Goal: Information Seeking & Learning: Compare options

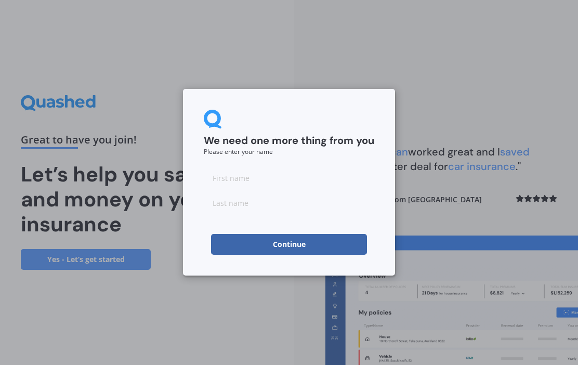
click at [245, 176] on input at bounding box center [289, 177] width 171 height 21
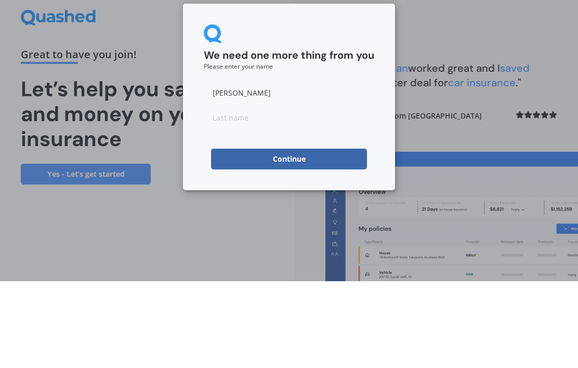
type input "[PERSON_NAME]"
click at [222, 194] on input at bounding box center [289, 204] width 171 height 21
type input "[PERSON_NAME]"
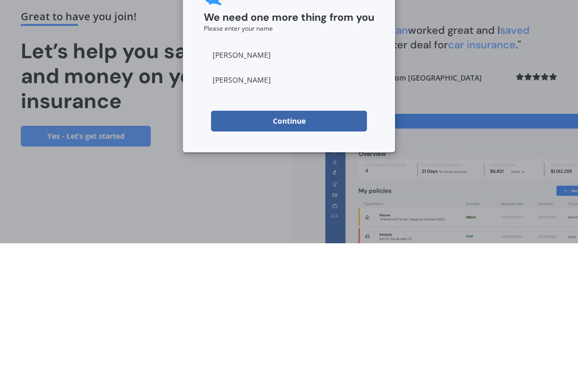
click at [337, 236] on button "Continue" at bounding box center [289, 246] width 156 height 21
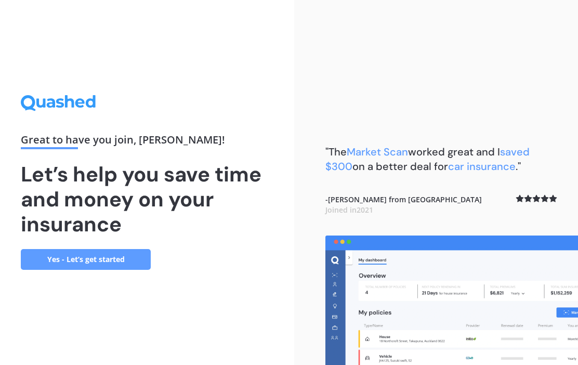
click at [136, 257] on link "Yes - Let’s get started" at bounding box center [86, 259] width 130 height 21
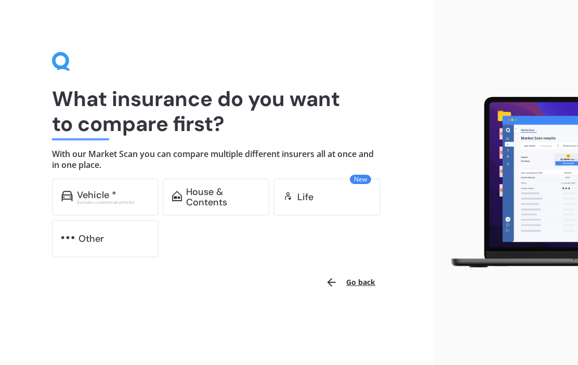
click at [226, 202] on div "House & Contents" at bounding box center [223, 197] width 74 height 21
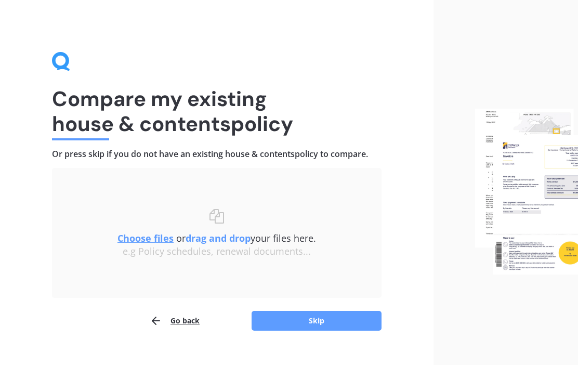
scroll to position [1, 0]
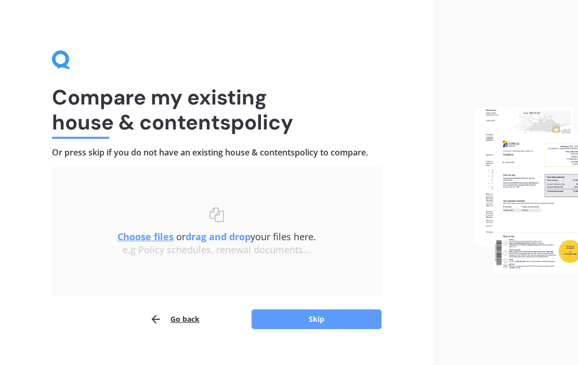
click at [160, 236] on u "Choose files" at bounding box center [146, 237] width 56 height 12
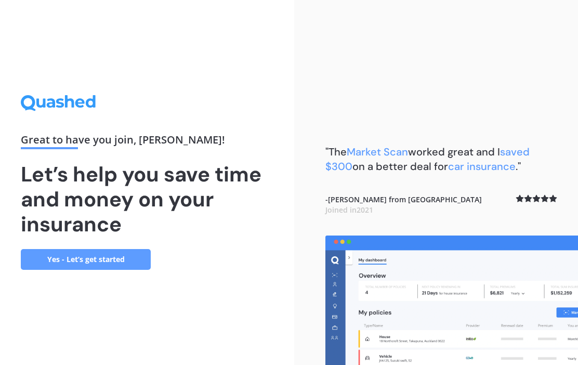
click at [120, 256] on link "Yes - Let’s get started" at bounding box center [86, 259] width 130 height 21
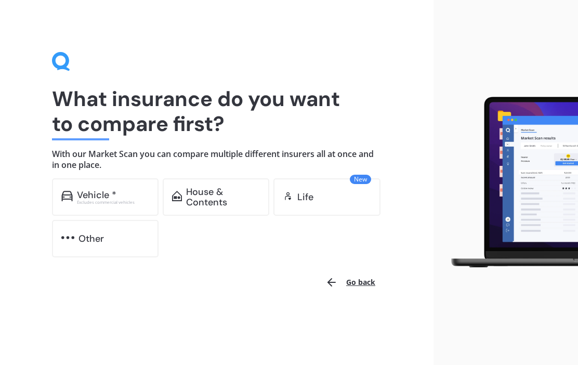
click at [229, 202] on div "House & Contents" at bounding box center [223, 197] width 74 height 21
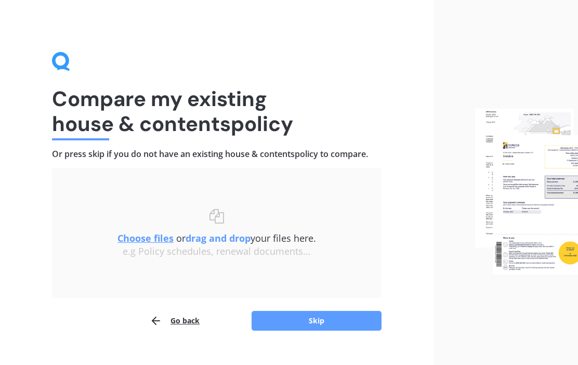
click at [337, 321] on button "Skip" at bounding box center [317, 321] width 130 height 20
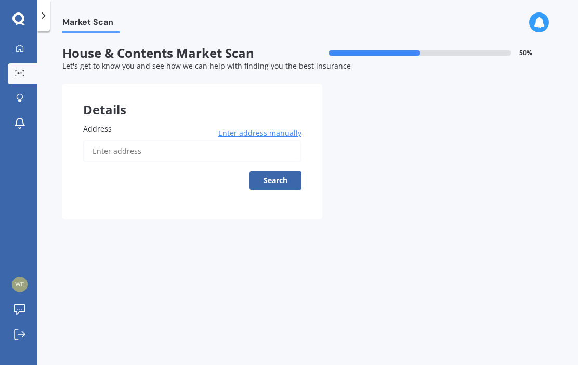
click at [285, 135] on span "Enter address manually" at bounding box center [259, 133] width 83 height 10
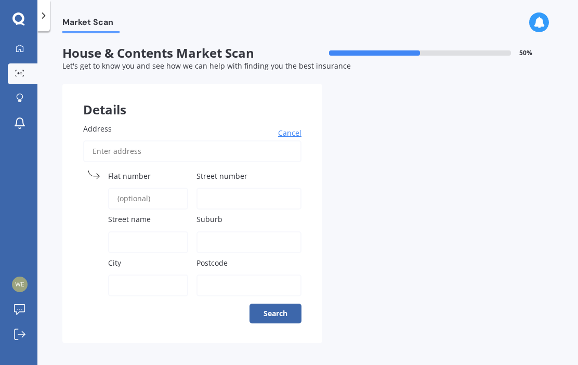
click at [152, 153] on input "Address" at bounding box center [192, 151] width 218 height 22
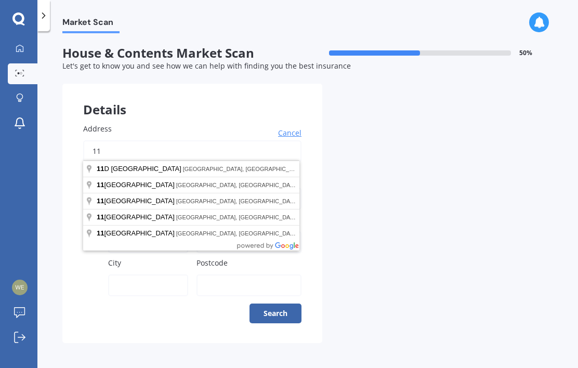
type input "11 Day Place"
type input "11"
type input "Day Place"
type input "Rotorua"
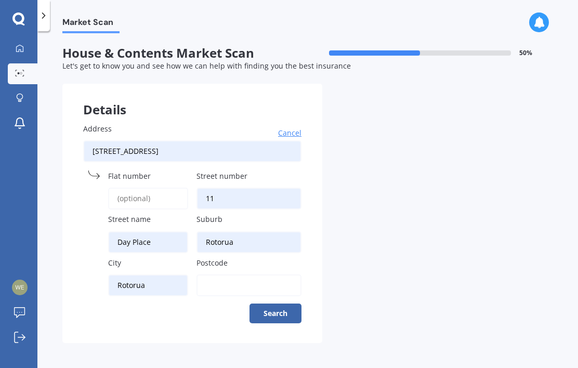
type input "3015"
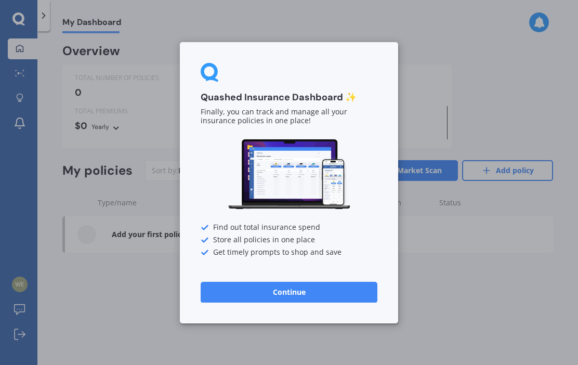
click at [473, 97] on div "Quashed Insurance Dashboard ✨ Finally, you can track and manage all your insura…" at bounding box center [289, 182] width 578 height 365
click at [129, 343] on div "Quashed Insurance Dashboard ✨ Finally, you can track and manage all your insura…" at bounding box center [289, 182] width 578 height 365
click at [419, 270] on div "Quashed Insurance Dashboard ✨ Finally, you can track and manage all your insura…" at bounding box center [289, 182] width 578 height 365
click at [133, 134] on div "Quashed Insurance Dashboard ✨ Finally, you can track and manage all your insura…" at bounding box center [289, 182] width 578 height 365
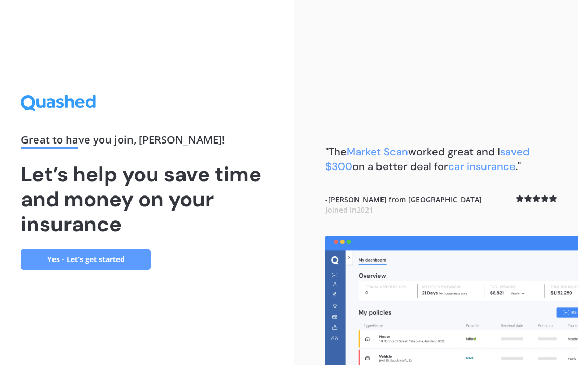
click at [118, 262] on link "Yes - Let’s get started" at bounding box center [86, 259] width 130 height 21
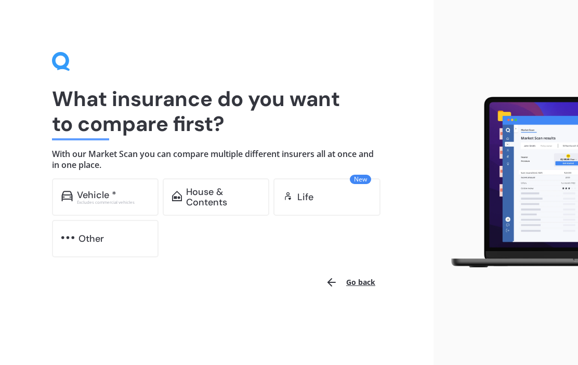
click at [229, 198] on div "House & Contents" at bounding box center [223, 197] width 74 height 21
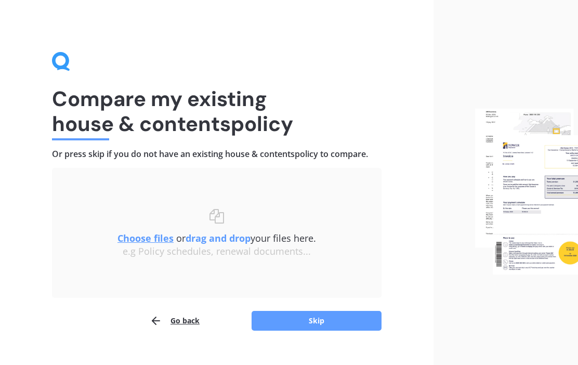
scroll to position [18, 0]
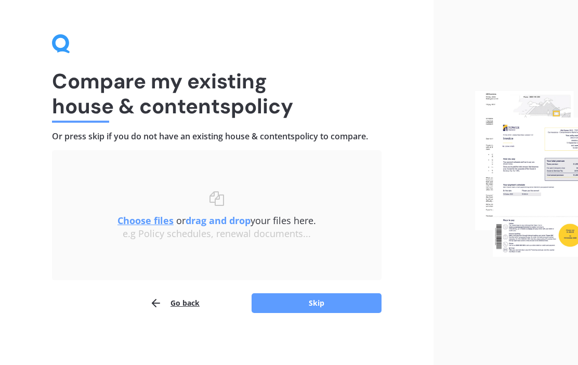
click at [331, 307] on button "Skip" at bounding box center [317, 303] width 130 height 20
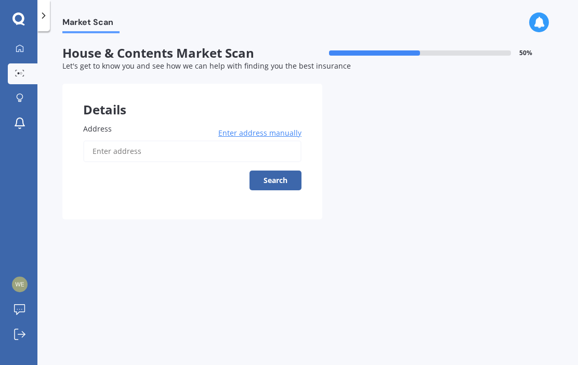
click at [114, 140] on input "Address" at bounding box center [192, 151] width 218 height 22
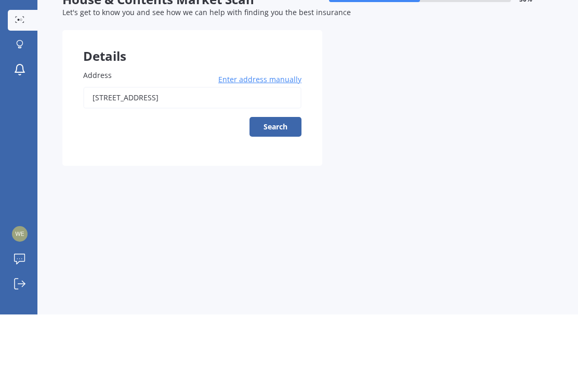
type input "11 Day Place, Springfield, Rotorua 3015"
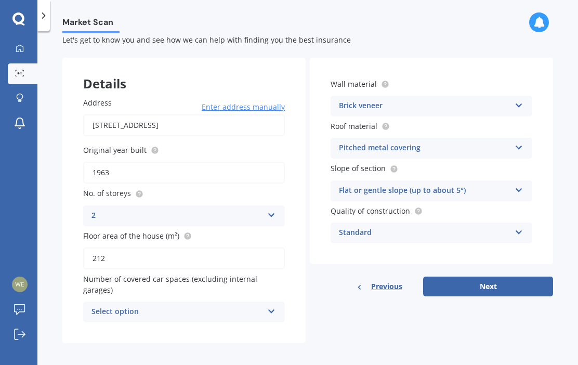
scroll to position [25, 0]
click at [494, 284] on button "Next" at bounding box center [488, 287] width 130 height 20
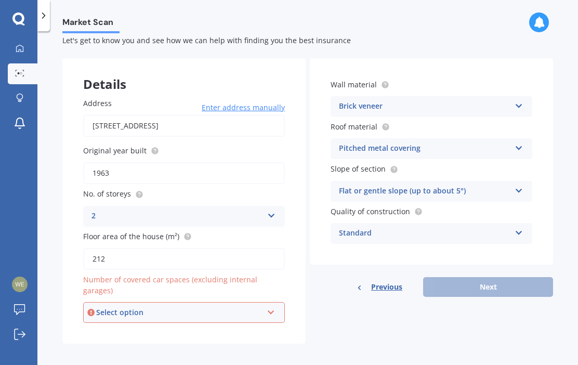
click at [275, 307] on icon at bounding box center [271, 310] width 9 height 7
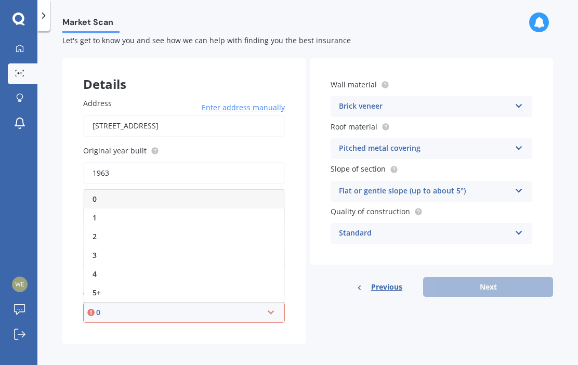
click at [102, 233] on div "2" at bounding box center [184, 236] width 200 height 19
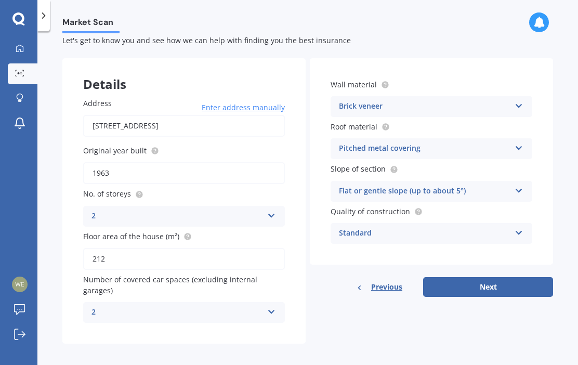
click at [514, 287] on button "Next" at bounding box center [488, 287] width 130 height 20
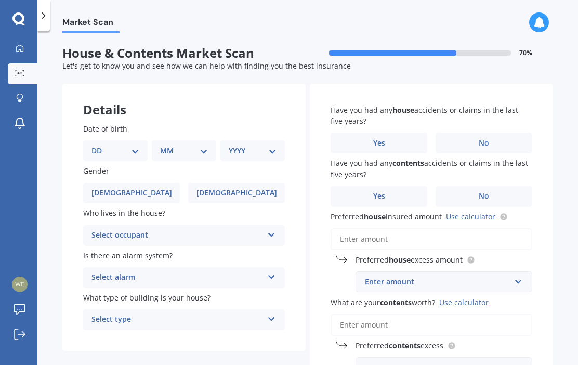
scroll to position [0, 0]
click at [139, 150] on select "DD 01 02 03 04 05 06 07 08 09 10 11 12 13 14 15 16 17 18 19 20 21 22 23 24 25 2…" at bounding box center [116, 150] width 48 height 11
select select "09"
click at [206, 151] on select "MM 01 02 03 04 05 06 07 08 09 10 11 12" at bounding box center [186, 150] width 44 height 11
select select "12"
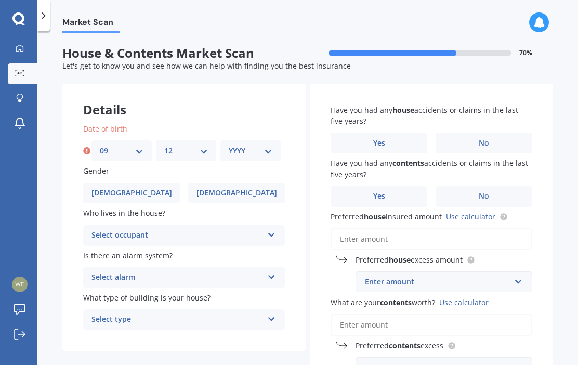
click at [279, 147] on div "YYYY 2009 2008 2007 2006 2005 2004 2003 2002 2001 2000 1999 1998 1997 1996 1995…" at bounding box center [250, 150] width 60 height 21
click at [271, 153] on select "YYYY 2009 2008 2007 2006 2005 2004 2003 2002 2001 2000 1999 1998 1997 1996 1995…" at bounding box center [251, 150] width 44 height 11
select select "1947"
click at [243, 191] on span "Female" at bounding box center [237, 193] width 81 height 9
click at [0, 0] on input "Female" at bounding box center [0, 0] width 0 height 0
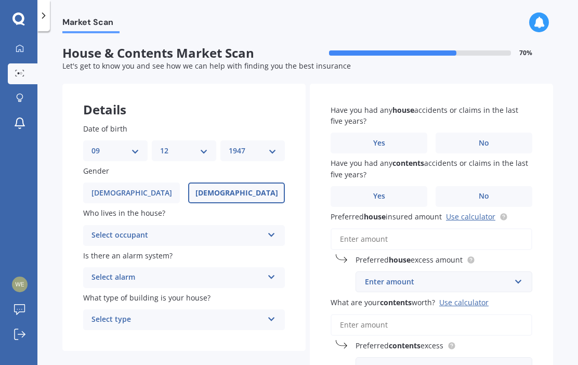
click at [275, 230] on icon at bounding box center [271, 232] width 9 height 7
click at [111, 254] on span "Owner" at bounding box center [103, 256] width 23 height 10
click at [275, 271] on icon at bounding box center [271, 274] width 9 height 7
click at [100, 331] on span "No" at bounding box center [97, 335] width 10 height 10
click at [281, 316] on div "Select type Freestanding Multi-unit (in a block of 6 or less) Multi-unit (in a …" at bounding box center [184, 319] width 202 height 21
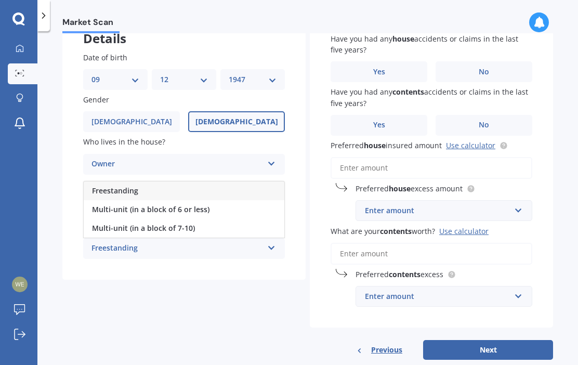
scroll to position [76, 0]
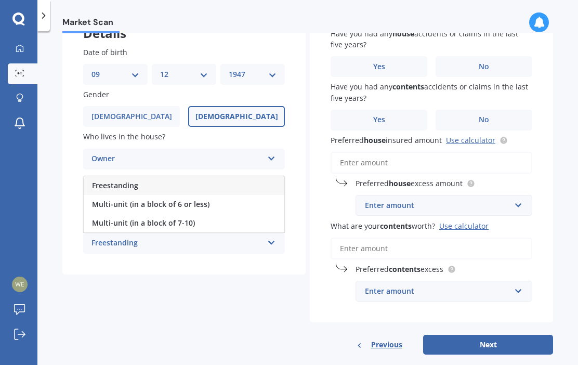
click at [174, 178] on div "Freestanding" at bounding box center [184, 185] width 201 height 19
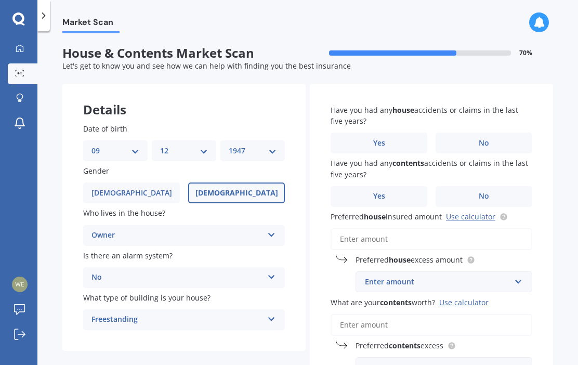
scroll to position [0, 0]
click at [392, 144] on label "Yes" at bounding box center [379, 143] width 97 height 21
click at [0, 0] on input "Yes" at bounding box center [0, 0] width 0 height 0
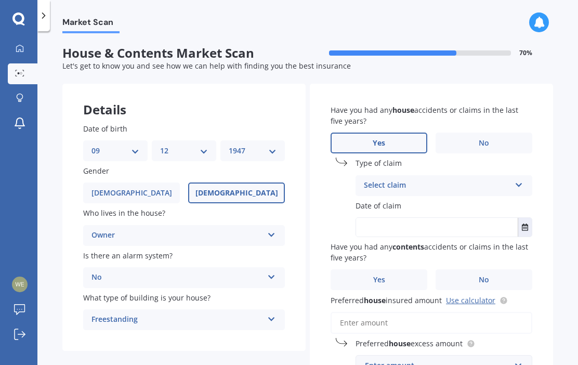
click at [522, 180] on icon at bounding box center [519, 182] width 9 height 7
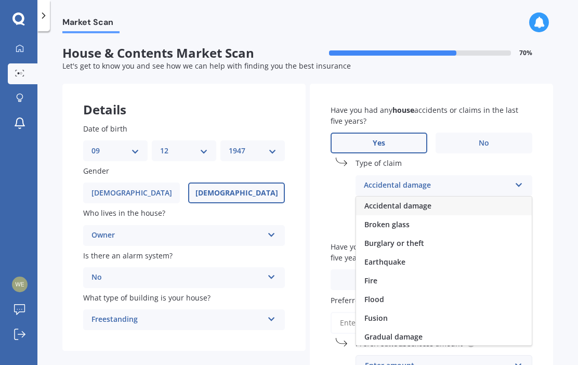
click at [454, 206] on div "Accidental damage" at bounding box center [444, 206] width 176 height 19
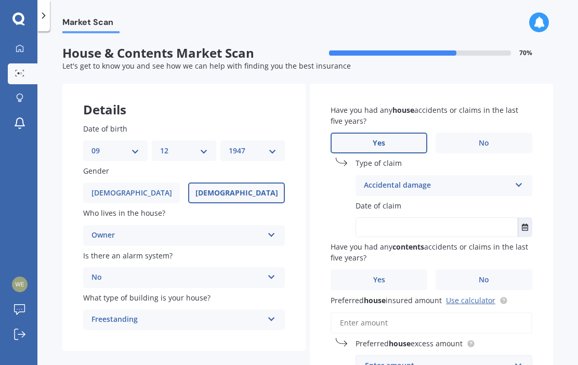
click at [413, 227] on input "text" at bounding box center [437, 227] width 162 height 19
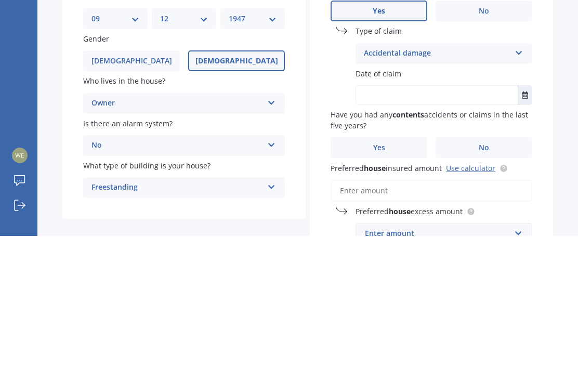
type input "3"
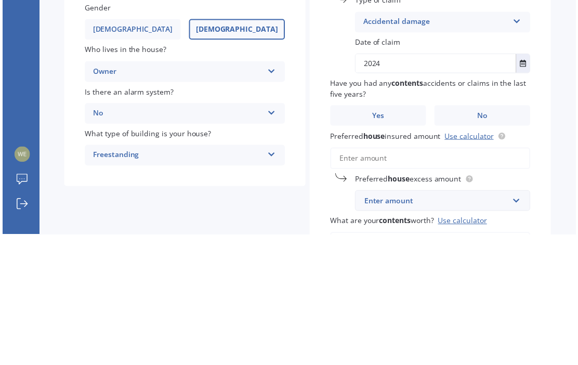
scroll to position [31, 0]
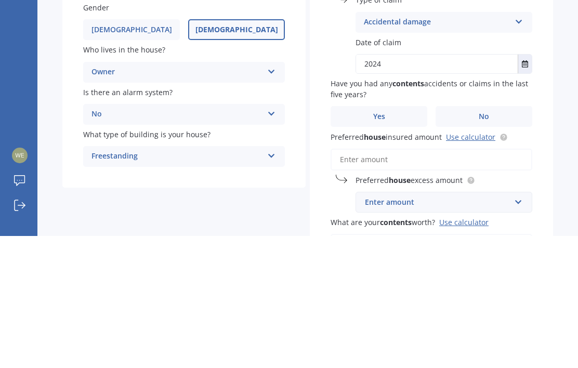
type input "2024"
click at [502, 238] on label "No" at bounding box center [484, 248] width 97 height 21
click at [0, 0] on input "No" at bounding box center [0, 0] width 0 height 0
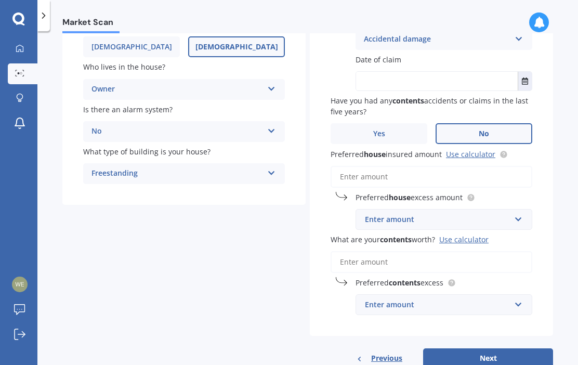
scroll to position [147, 0]
click at [396, 173] on input "Preferred house insured amount Use calculator" at bounding box center [432, 176] width 202 height 22
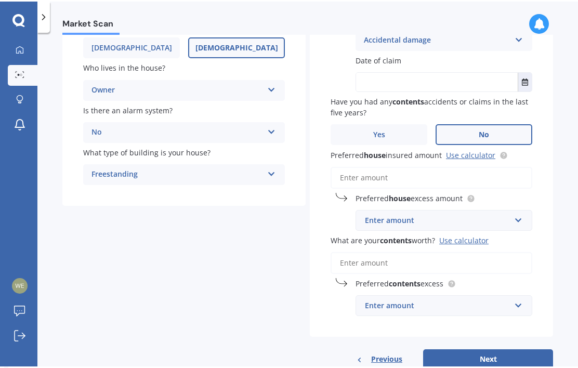
scroll to position [0, 0]
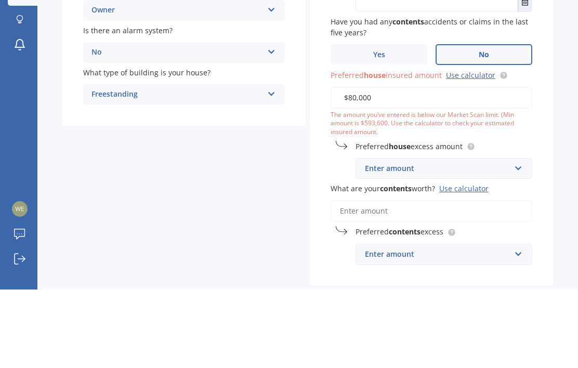
type input "$800,000"
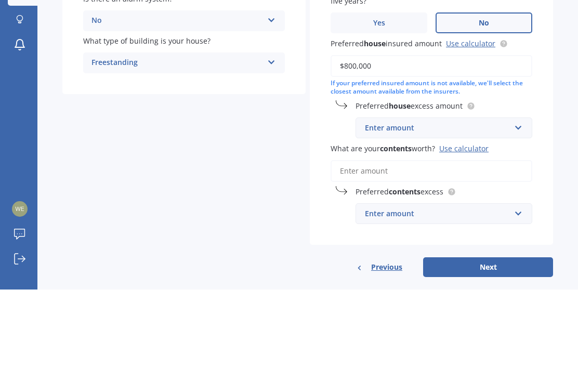
scroll to position [178, 0]
click at [522, 197] on input "text" at bounding box center [440, 207] width 167 height 20
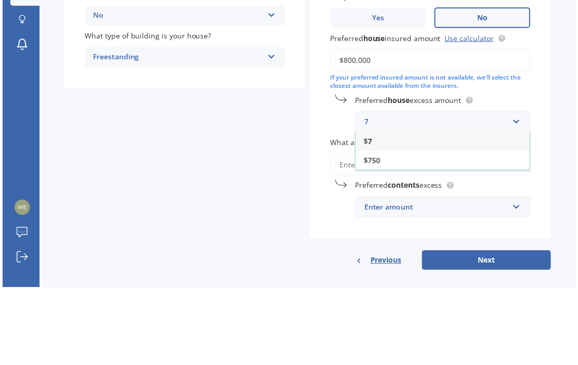
scroll to position [0, 0]
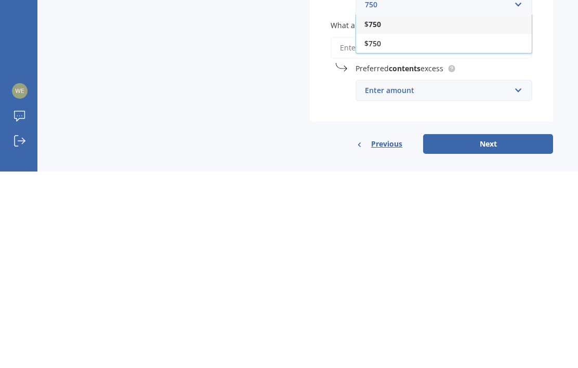
type input "750"
click at [349, 331] on div "Previous Next" at bounding box center [431, 341] width 243 height 20
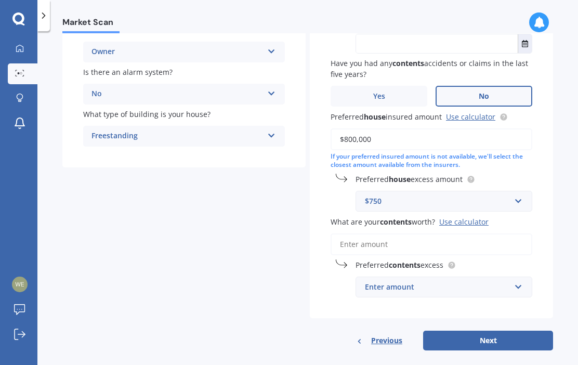
click at [362, 240] on input "What are your contents worth? Use calculator" at bounding box center [432, 244] width 202 height 22
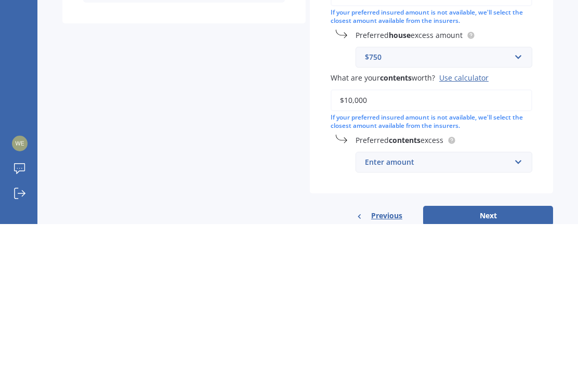
type input "$100,000"
click at [518, 296] on input "text" at bounding box center [440, 306] width 167 height 20
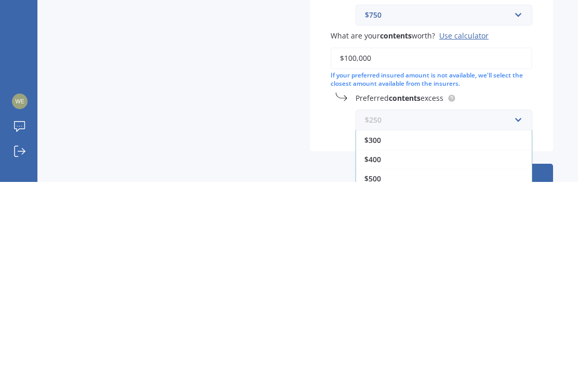
scroll to position [19, 0]
click at [376, 321] on span "$300" at bounding box center [373, 326] width 17 height 10
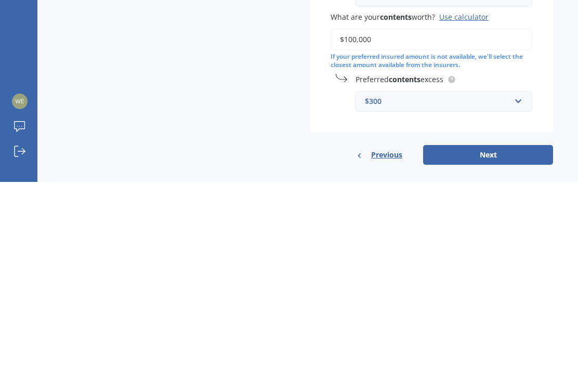
click at [496, 331] on button "Next" at bounding box center [488, 341] width 130 height 20
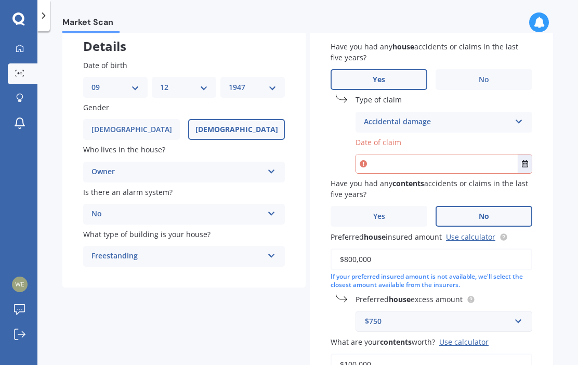
scroll to position [63, 0]
click at [415, 158] on input "text" at bounding box center [437, 163] width 162 height 19
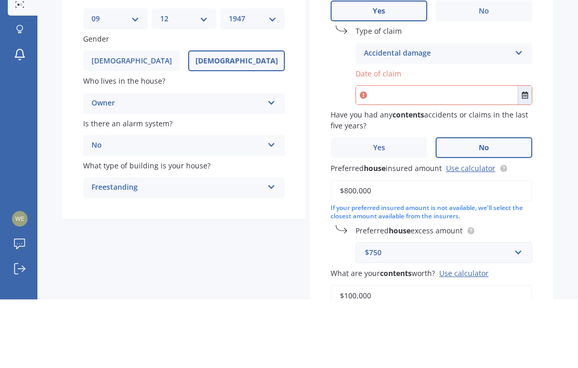
click at [524, 154] on button "Select date" at bounding box center [525, 163] width 14 height 19
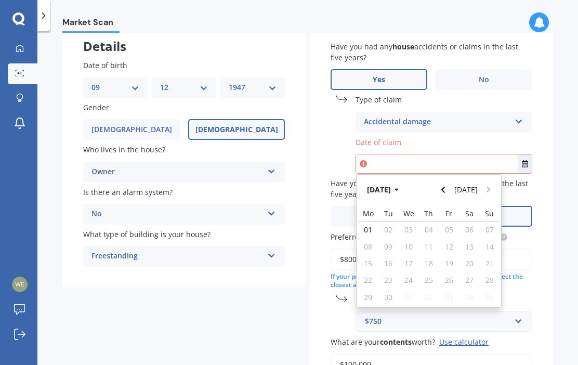
click at [472, 233] on div "Mo Tu We Th Fr Sa Su 01 02 03 04 05 06 07 08 09 10 11 12 13 14 15 16 17 18 19 2…" at bounding box center [429, 256] width 145 height 102
click at [446, 190] on button "Navigate back" at bounding box center [444, 189] width 14 height 19
click at [446, 189] on icon "Navigate back" at bounding box center [443, 189] width 5 height 7
click at [450, 190] on button "Navigate back" at bounding box center [444, 189] width 14 height 19
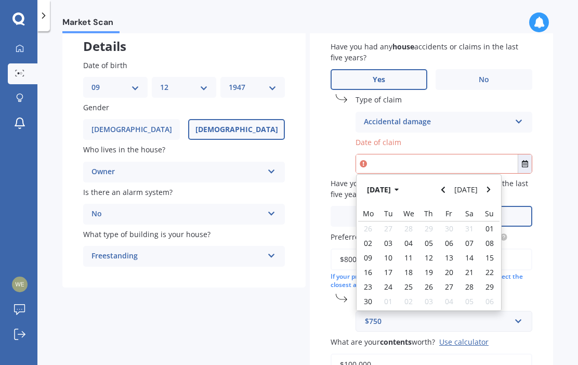
click at [450, 189] on button "Navigate back" at bounding box center [444, 189] width 14 height 19
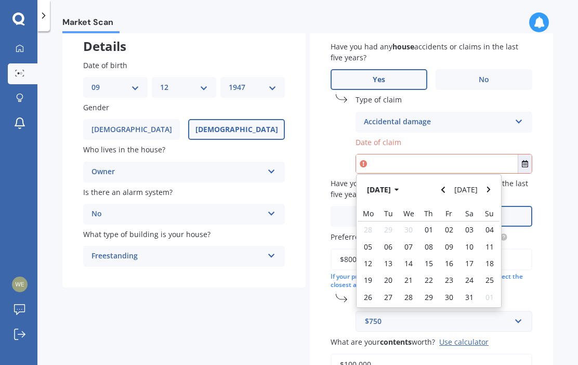
click at [450, 188] on button "Navigate back" at bounding box center [444, 189] width 14 height 19
click at [449, 189] on button "Navigate back" at bounding box center [444, 189] width 14 height 19
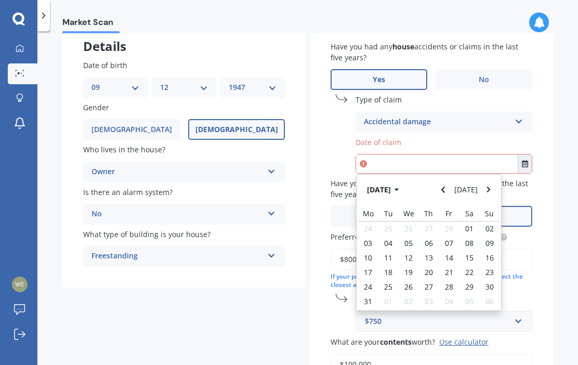
click at [449, 188] on button "Navigate back" at bounding box center [444, 189] width 14 height 19
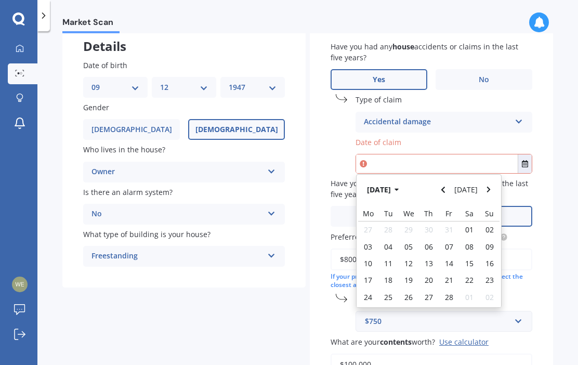
click at [449, 186] on button "Navigate back" at bounding box center [444, 189] width 14 height 19
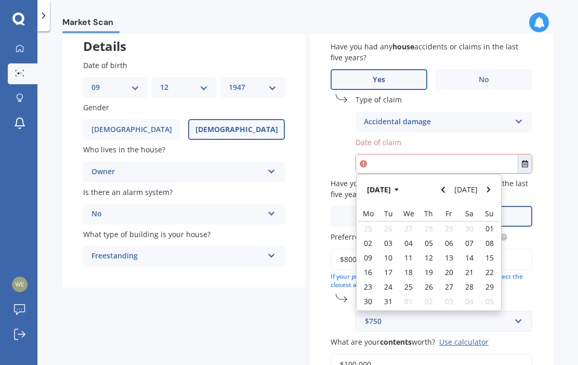
click at [450, 185] on button "Navigate back" at bounding box center [444, 189] width 14 height 19
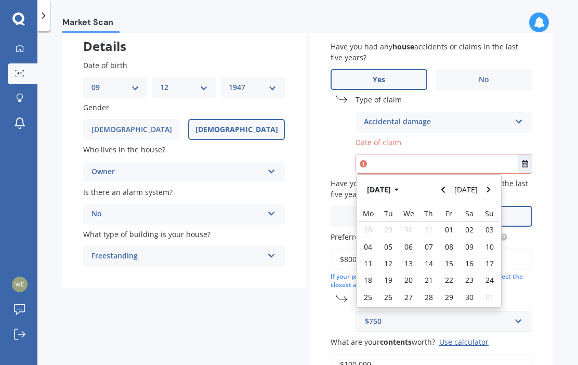
click at [450, 184] on button "Navigate back" at bounding box center [444, 189] width 14 height 19
click at [449, 192] on button "Navigate back" at bounding box center [444, 189] width 14 height 19
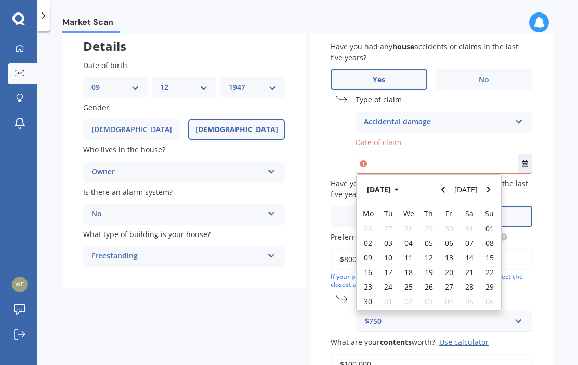
click at [448, 191] on button "Navigate back" at bounding box center [444, 189] width 14 height 19
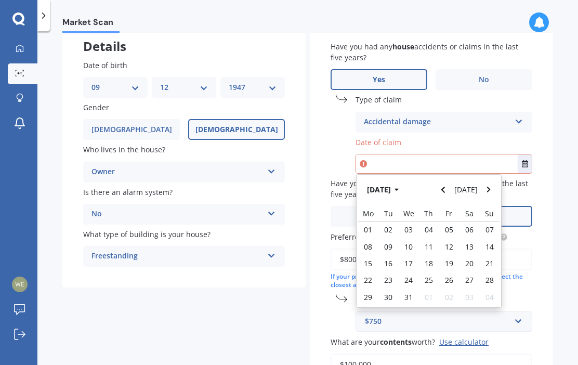
click at [447, 190] on button "Navigate back" at bounding box center [444, 189] width 14 height 19
click at [457, 187] on button "Today" at bounding box center [466, 189] width 32 height 19
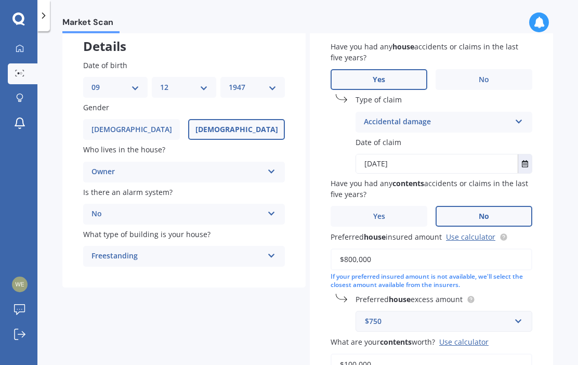
click at [527, 164] on button "Select date" at bounding box center [525, 163] width 14 height 19
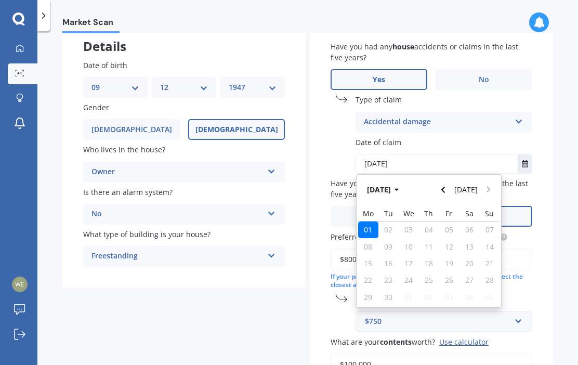
click at [450, 190] on button "Navigate back" at bounding box center [444, 189] width 14 height 19
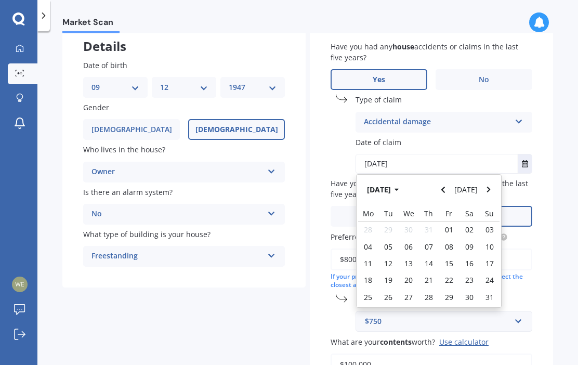
click at [449, 185] on button "Navigate back" at bounding box center [444, 189] width 14 height 19
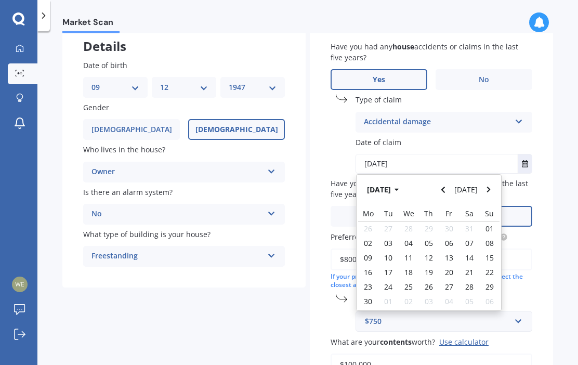
click at [449, 183] on button "Navigate back" at bounding box center [444, 189] width 14 height 19
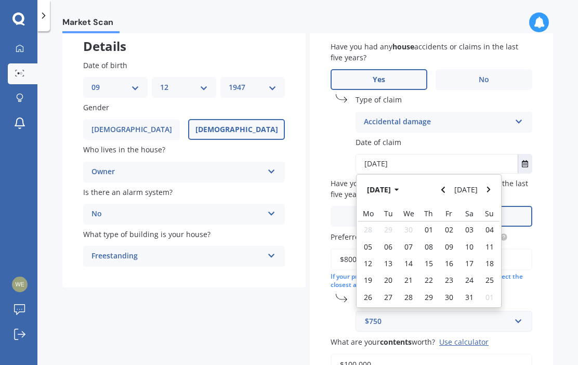
click at [446, 186] on icon "Navigate back" at bounding box center [443, 189] width 5 height 7
click at [450, 183] on button "Navigate back" at bounding box center [444, 189] width 14 height 19
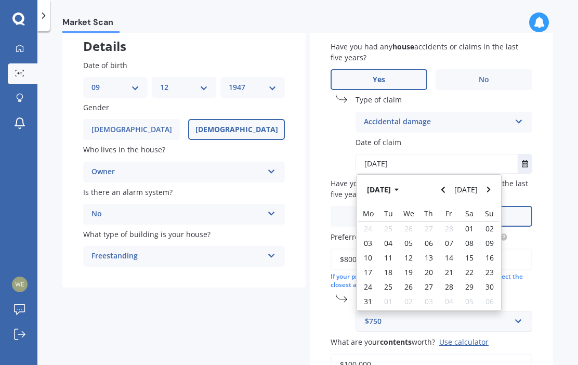
click at [450, 182] on button "Navigate back" at bounding box center [444, 189] width 14 height 19
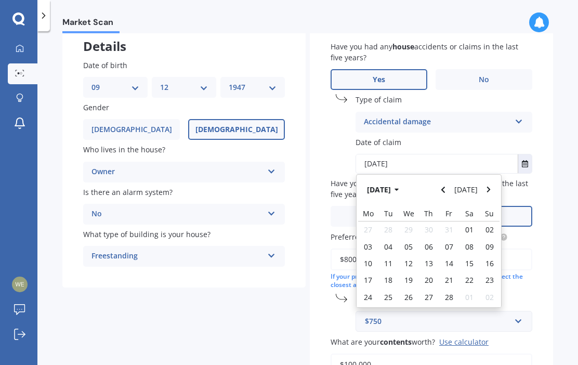
click at [454, 185] on button "Today" at bounding box center [466, 189] width 32 height 19
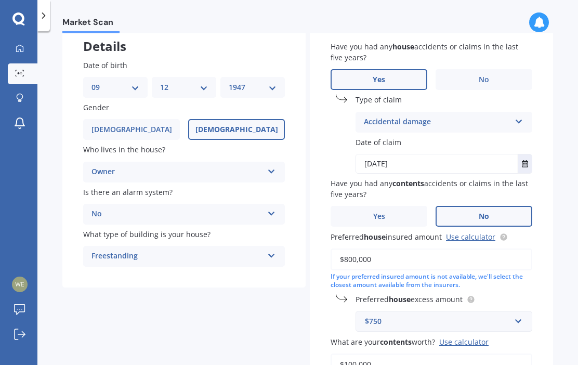
click at [453, 184] on span "Have you had any contents accidents or claims in the last five years?" at bounding box center [430, 188] width 198 height 21
click at [455, 182] on span "Have you had any contents accidents or claims in the last five years?" at bounding box center [430, 188] width 198 height 21
click at [523, 165] on button "Select date" at bounding box center [525, 163] width 14 height 19
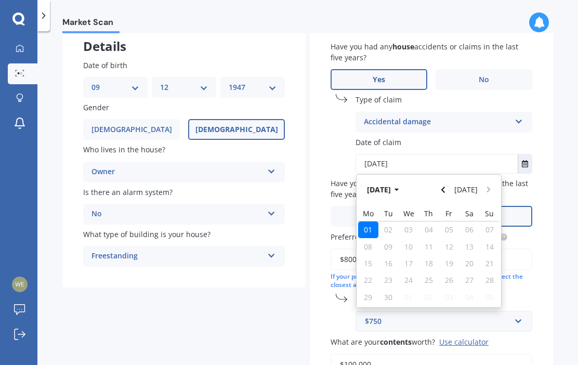
click at [443, 191] on button "Navigate back" at bounding box center [444, 189] width 14 height 19
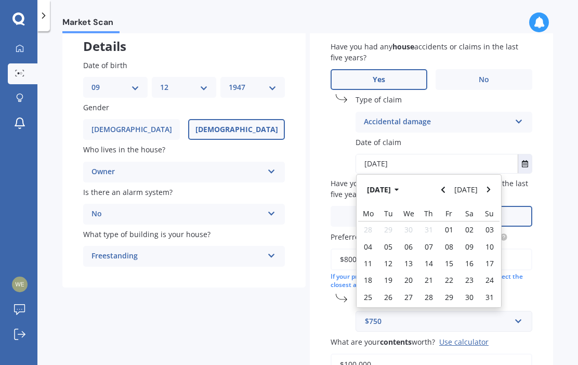
click at [445, 187] on icon "Navigate back" at bounding box center [444, 190] width 4 height 6
click at [449, 191] on button "Navigate back" at bounding box center [444, 189] width 14 height 19
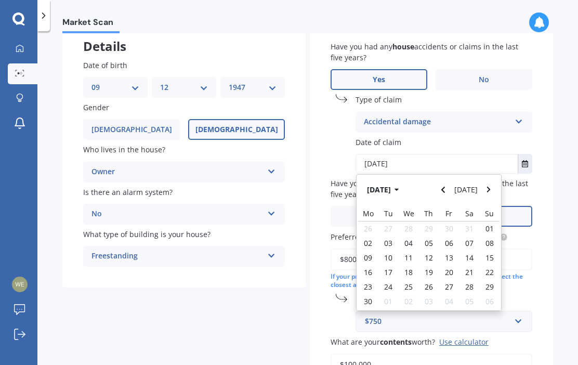
click at [448, 191] on button "Navigate back" at bounding box center [444, 189] width 14 height 19
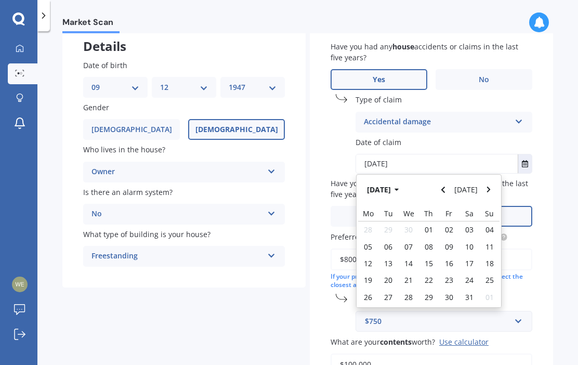
click at [450, 188] on button "Navigate back" at bounding box center [444, 189] width 14 height 19
click at [450, 187] on button "Navigate back" at bounding box center [444, 189] width 14 height 19
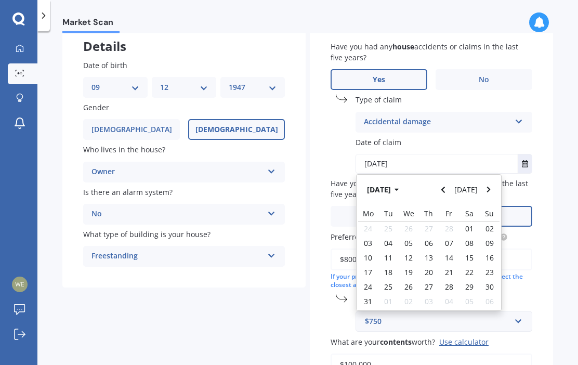
click at [449, 189] on button "Navigate back" at bounding box center [444, 189] width 14 height 19
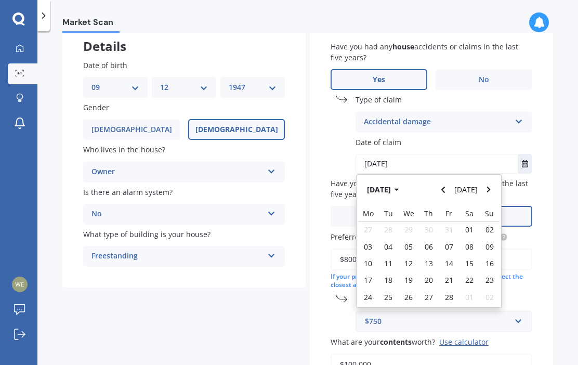
click at [449, 189] on button "Navigate back" at bounding box center [444, 189] width 14 height 19
click at [450, 188] on button "Navigate back" at bounding box center [444, 189] width 14 height 19
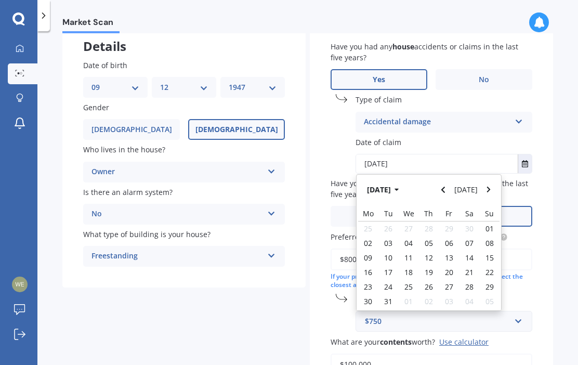
click at [399, 189] on icon "button" at bounding box center [397, 189] width 5 height 7
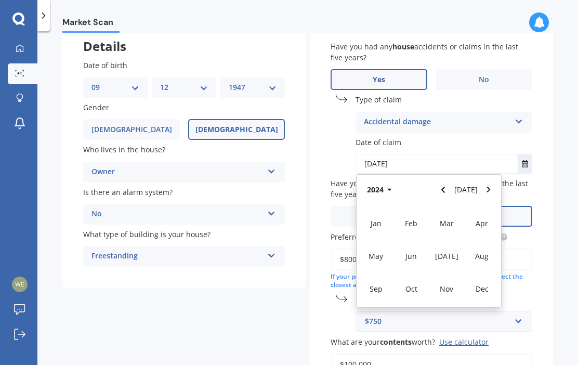
click at [414, 260] on div "Jun" at bounding box center [411, 256] width 35 height 33
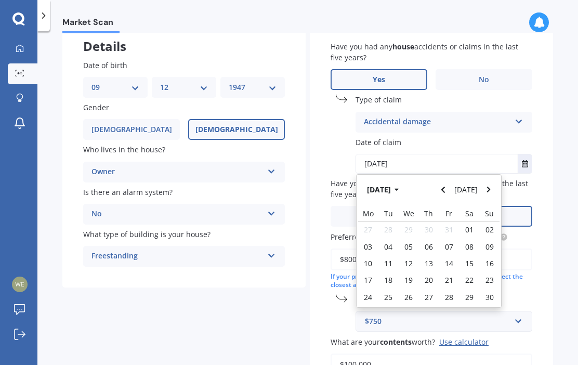
click at [437, 246] on div "06" at bounding box center [429, 246] width 20 height 17
type input "06/06/2024"
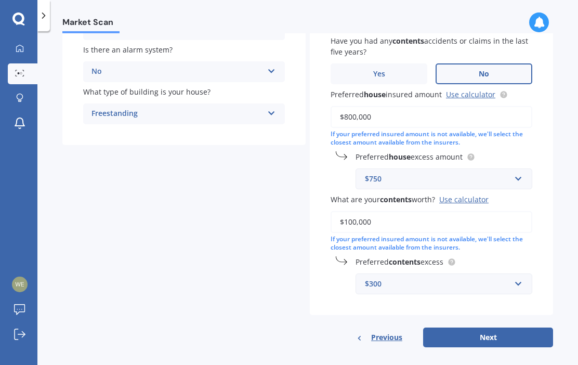
scroll to position [205, 0]
click at [500, 337] on button "Next" at bounding box center [488, 338] width 130 height 20
select select "09"
select select "12"
select select "1947"
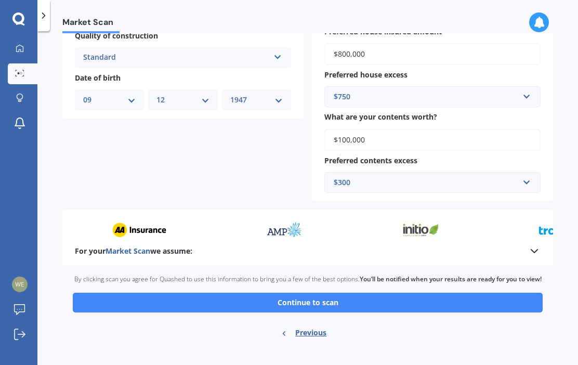
scroll to position [403, 0]
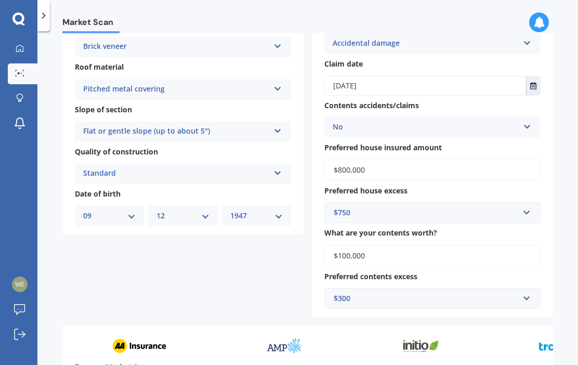
click at [533, 245] on input "$100,000" at bounding box center [432, 256] width 216 height 22
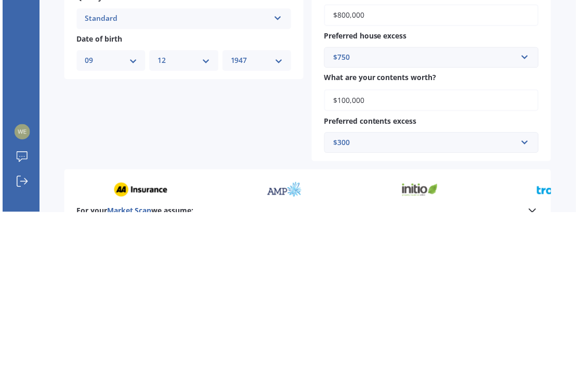
scroll to position [287, 0]
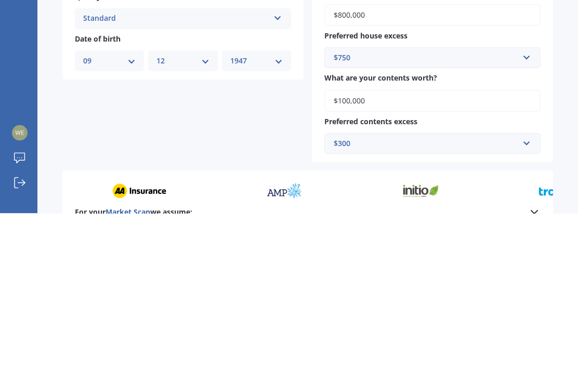
click at [180, 119] on div "Address 11 Day Place, Springfield, Rotorua 3015 Original year built 1963 No. of…" at bounding box center [307, 57] width 491 height 521
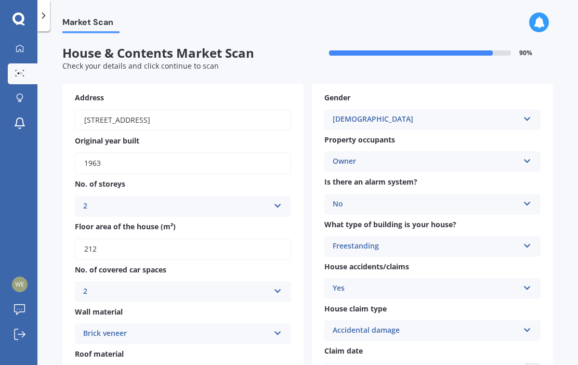
scroll to position [0, 0]
click at [94, 25] on span "Market Scan" at bounding box center [90, 24] width 57 height 14
click at [85, 29] on span "Market Scan" at bounding box center [90, 24] width 57 height 14
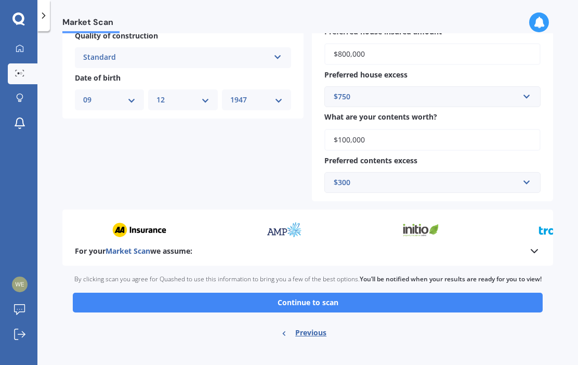
scroll to position [403, 0]
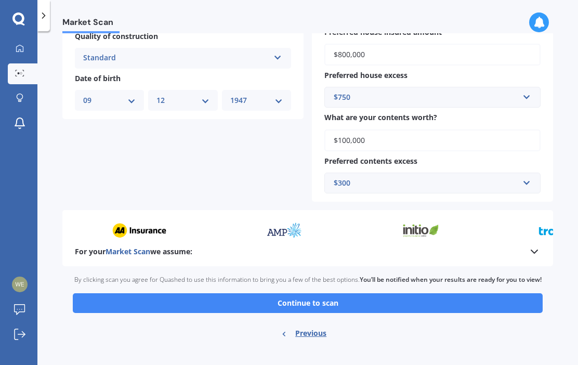
click at [322, 298] on button "Continue to scan" at bounding box center [308, 303] width 470 height 20
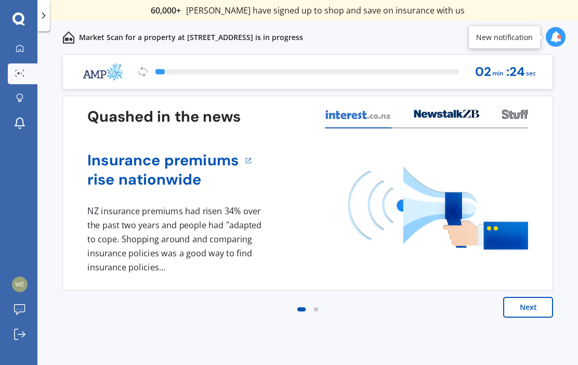
click at [530, 309] on button "Next" at bounding box center [528, 307] width 50 height 21
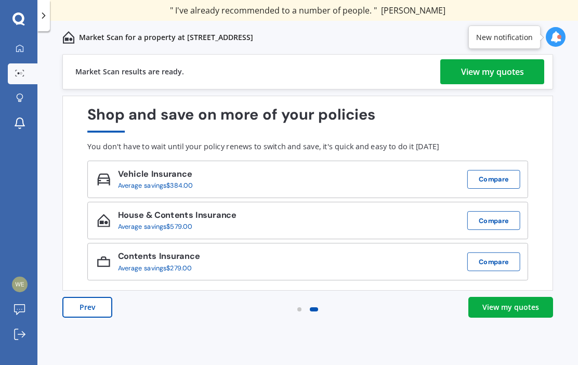
click at [521, 74] on div "View my quotes" at bounding box center [492, 71] width 63 height 25
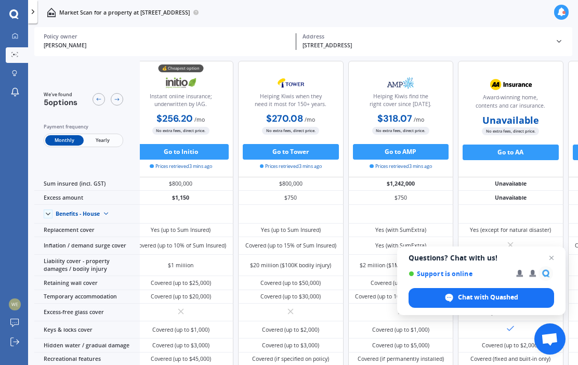
scroll to position [5, 15]
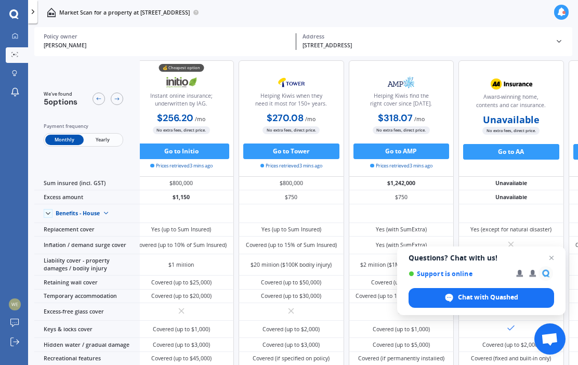
click at [557, 256] on span "Open chat" at bounding box center [552, 258] width 12 height 12
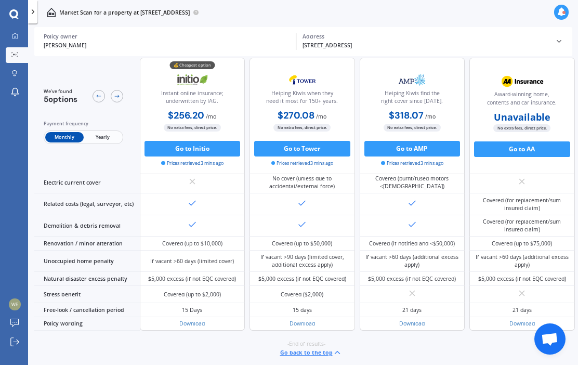
scroll to position [0, 0]
